Goal: Find specific page/section: Find specific page/section

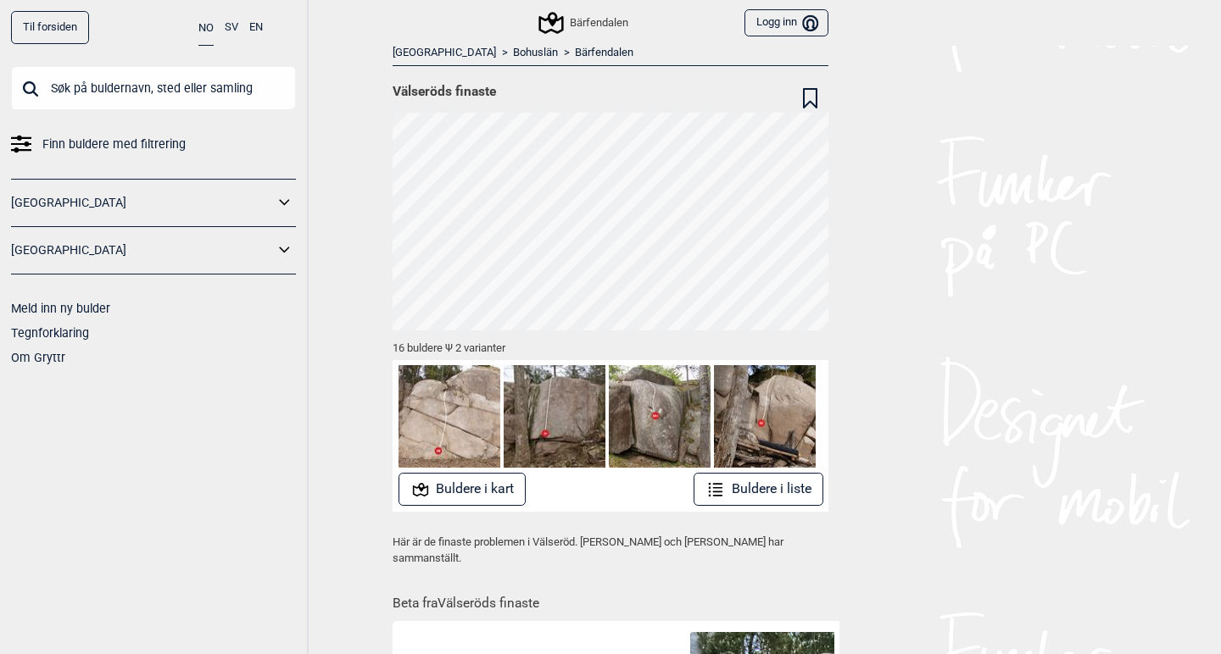
click at [513, 49] on link "Bohuslän" at bounding box center [535, 53] width 45 height 14
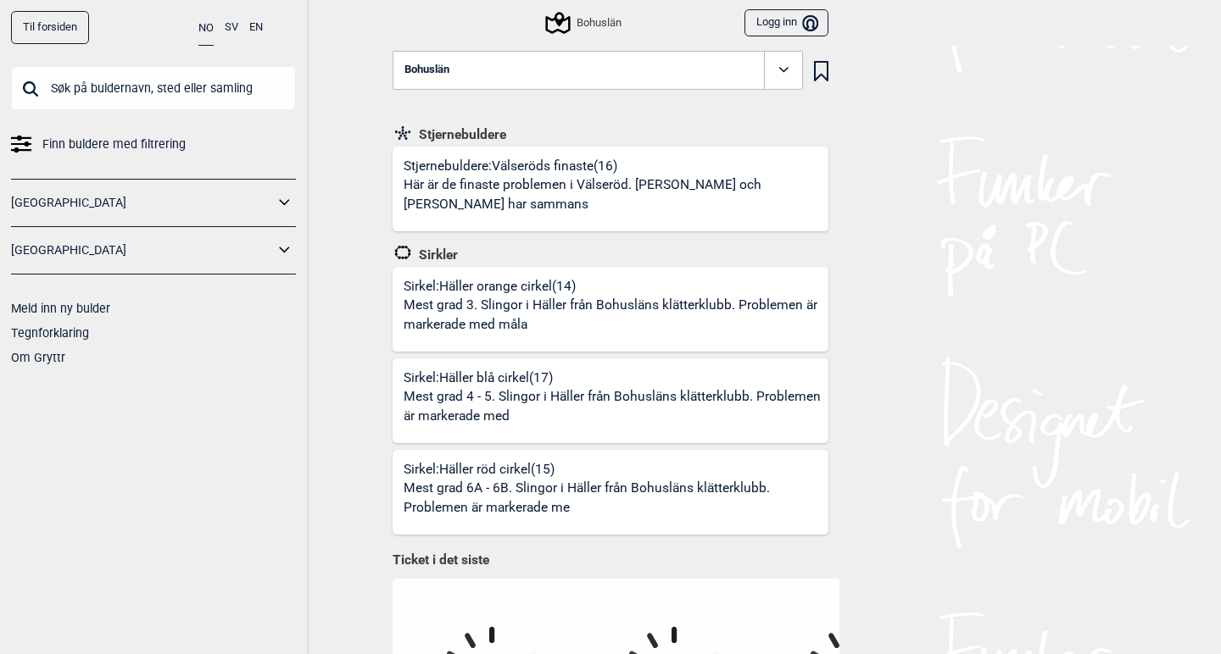
click at [276, 210] on icon at bounding box center [285, 203] width 22 height 25
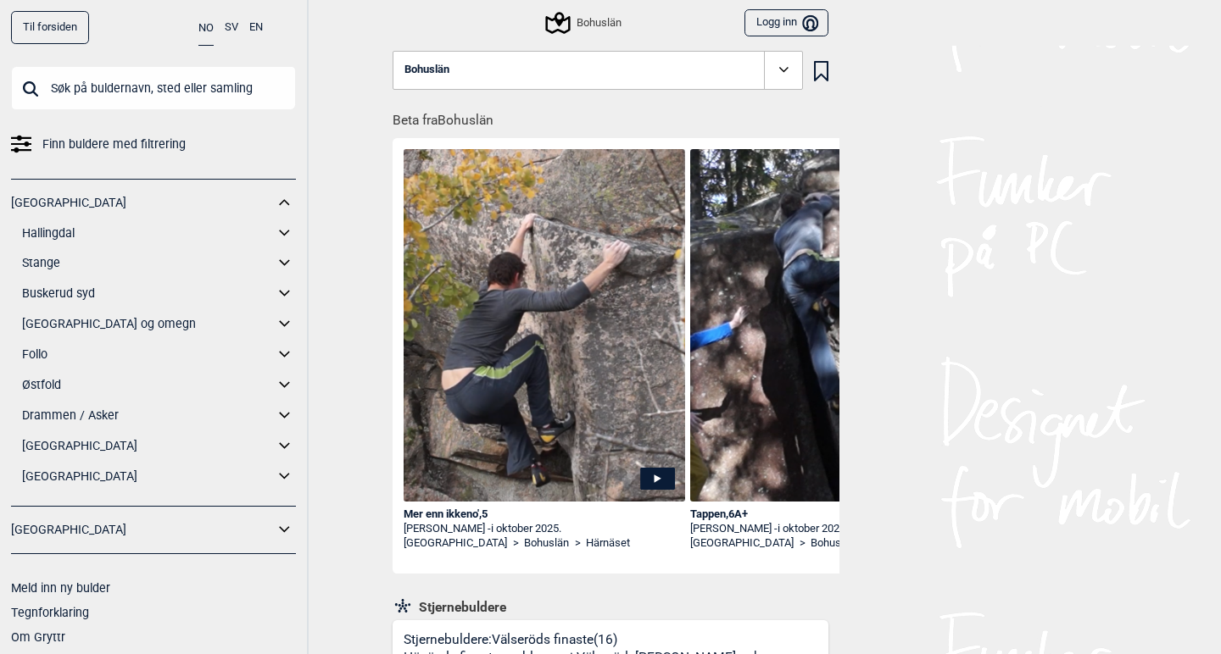
click at [72, 201] on link "[GEOGRAPHIC_DATA]" at bounding box center [142, 203] width 263 height 25
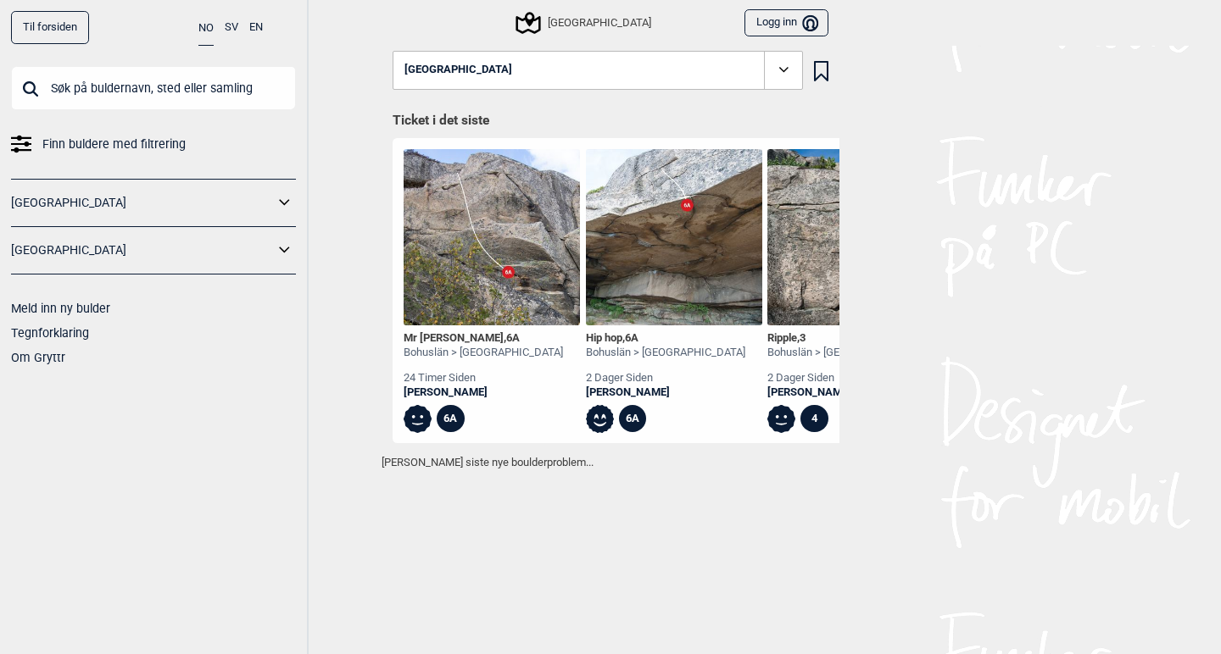
click at [97, 256] on link "[GEOGRAPHIC_DATA]" at bounding box center [142, 250] width 263 height 25
click at [293, 243] on icon at bounding box center [285, 250] width 22 height 25
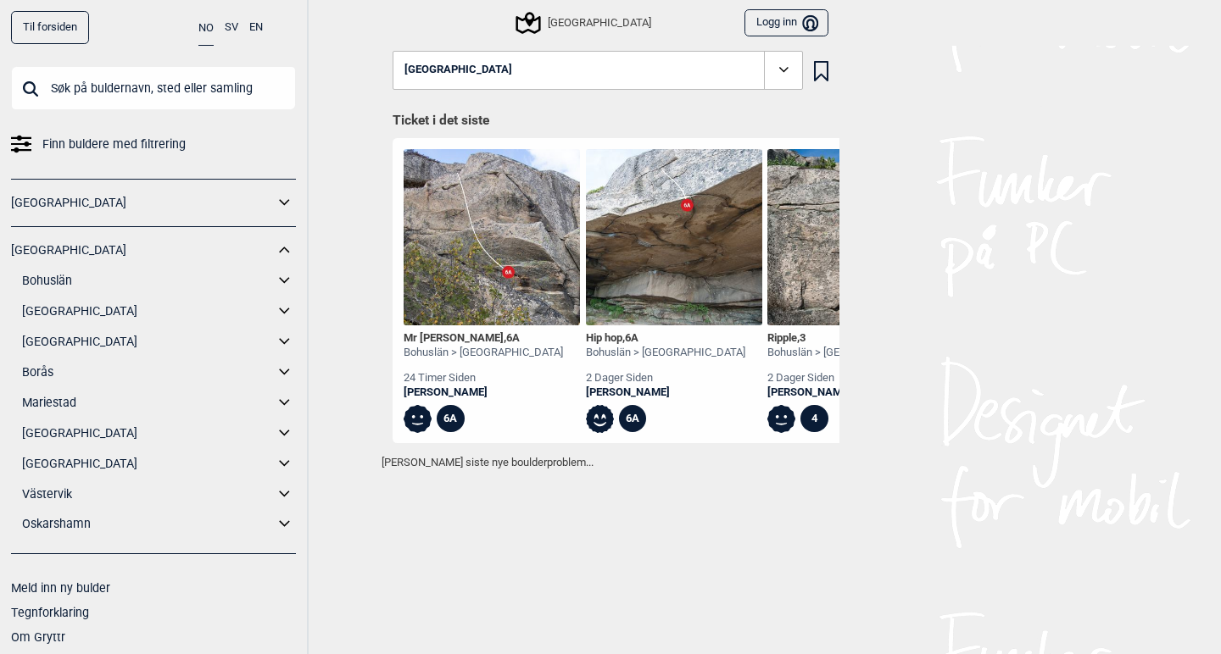
click at [63, 280] on link "Bohuslän" at bounding box center [148, 281] width 252 height 25
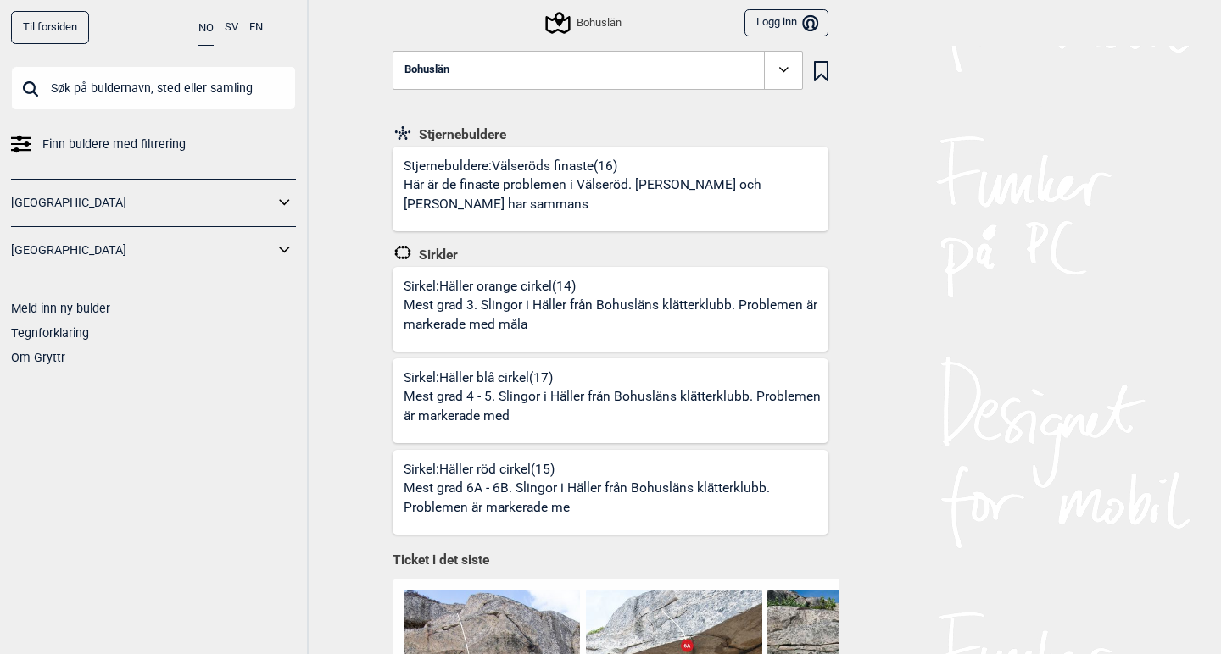
click at [608, 67] on button "Bohuslän" at bounding box center [597, 70] width 410 height 39
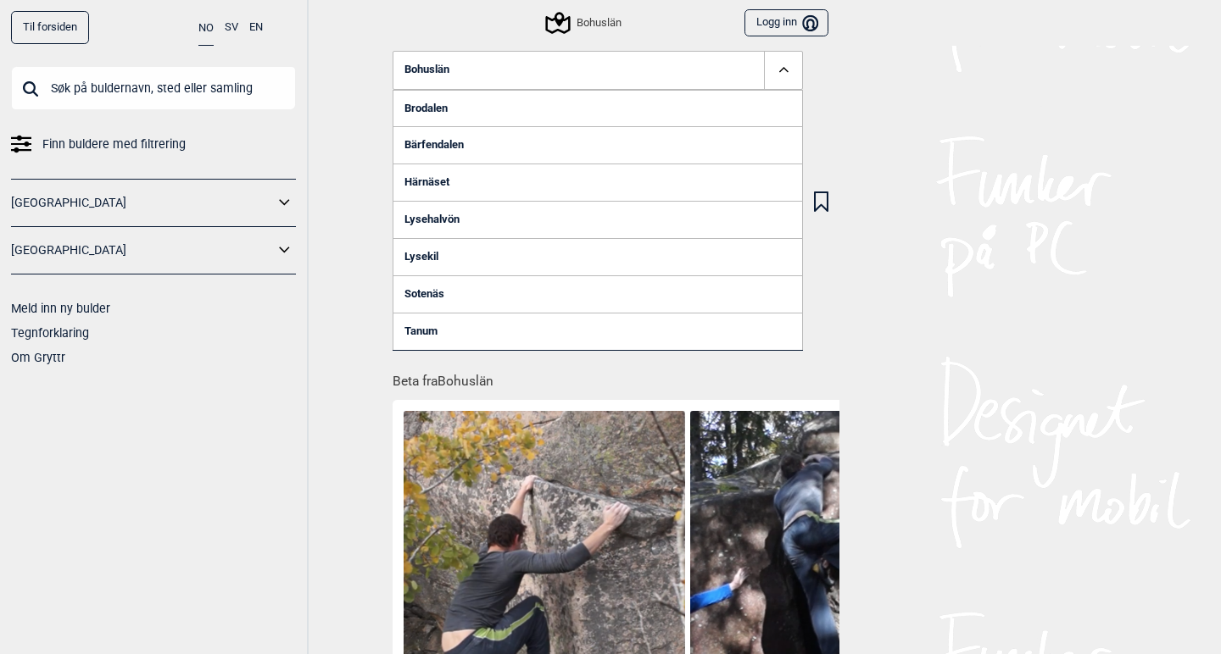
click at [448, 219] on link "Lysehalvön" at bounding box center [597, 219] width 410 height 37
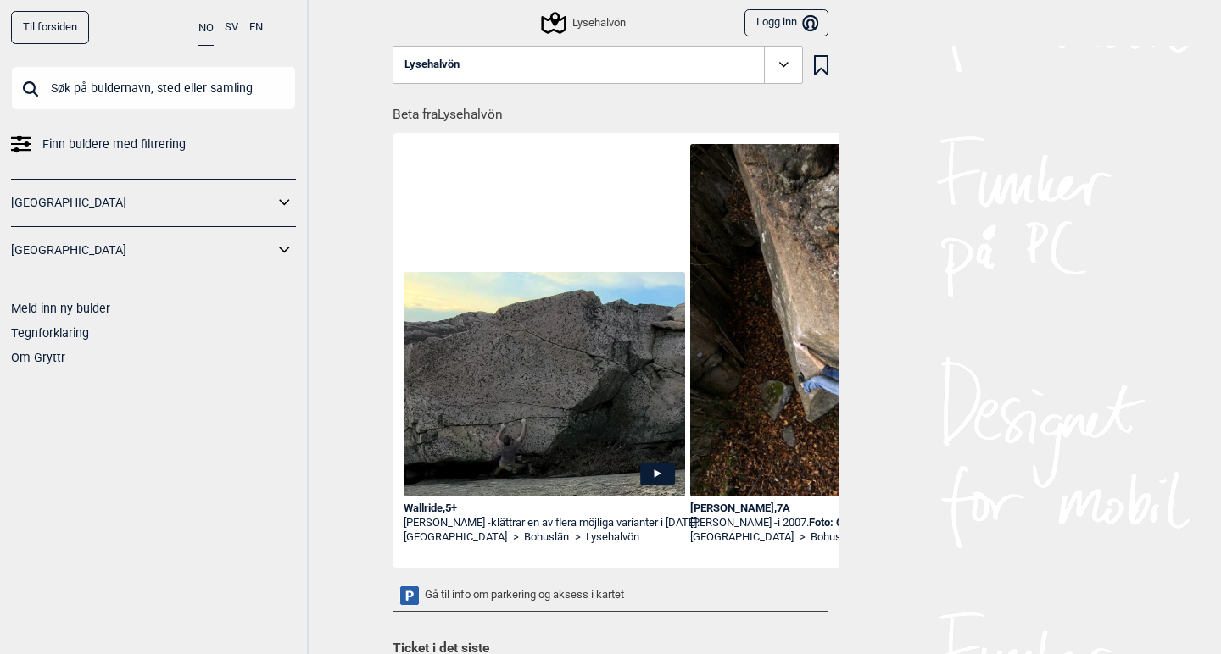
click at [780, 53] on span at bounding box center [783, 65] width 39 height 39
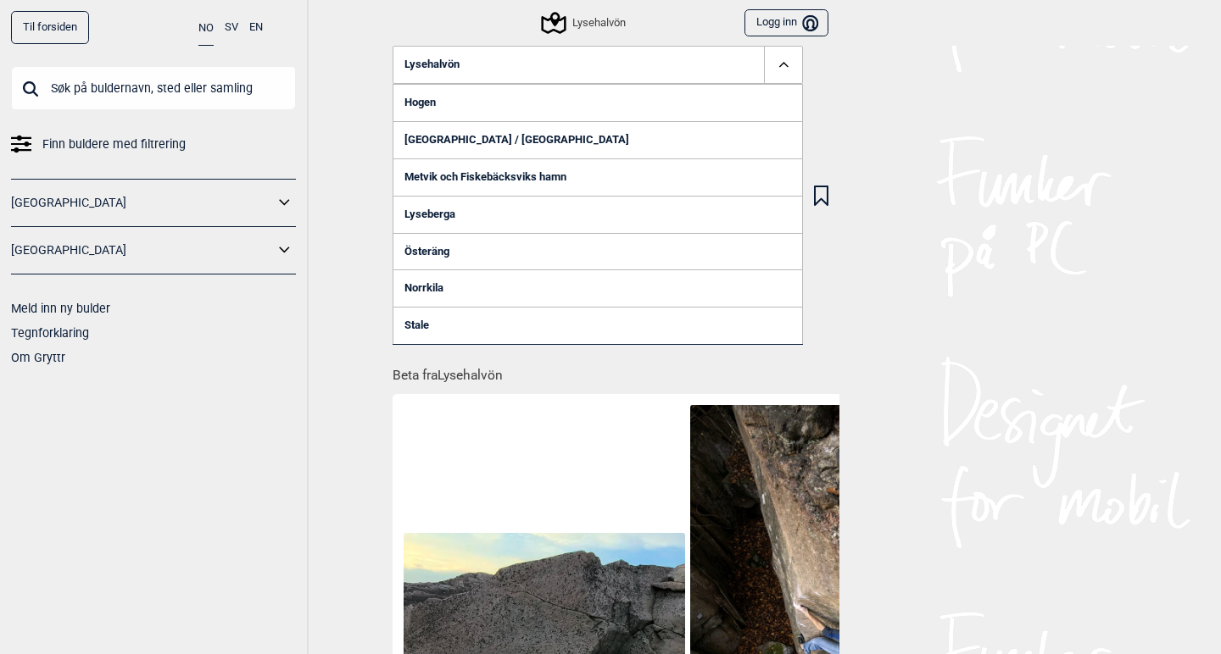
click at [780, 53] on span at bounding box center [783, 65] width 39 height 39
